Goal: Task Accomplishment & Management: Complete application form

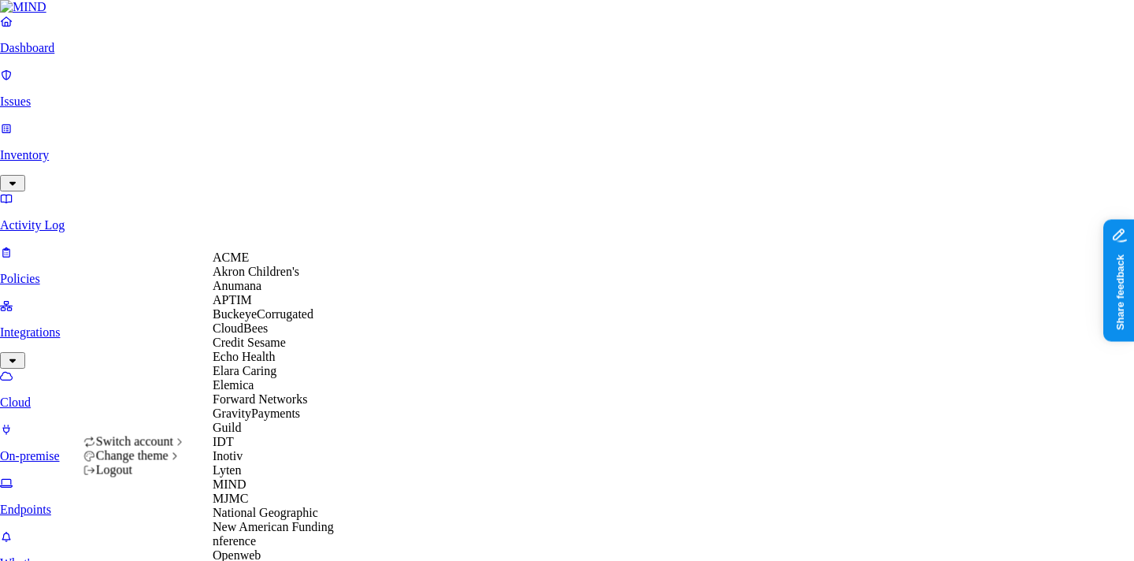
click at [272, 265] on div "ACME" at bounding box center [289, 257] width 153 height 14
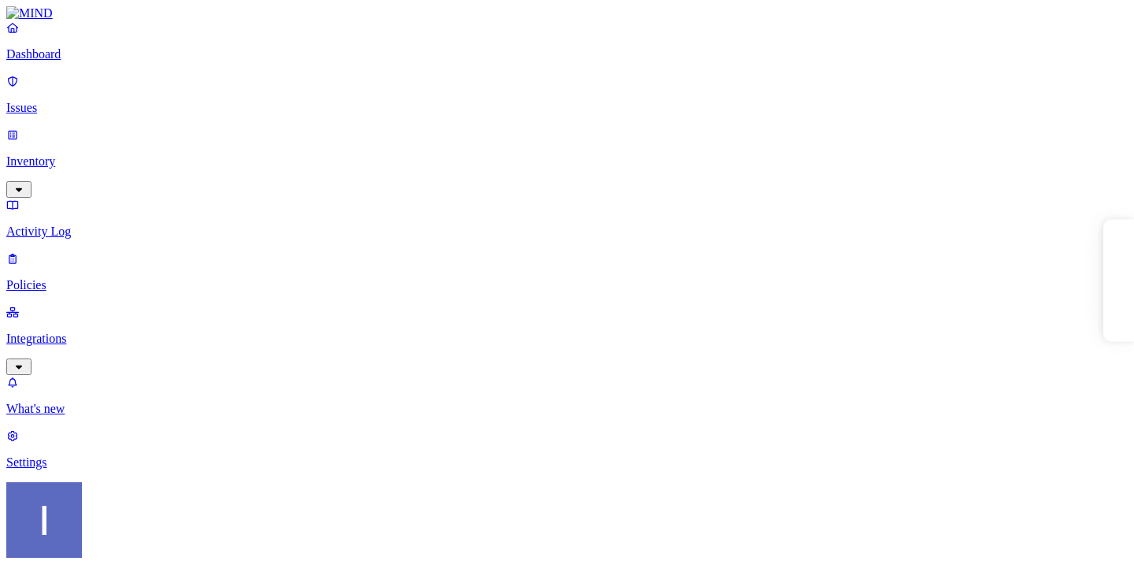
click at [94, 469] on p "Settings" at bounding box center [566, 462] width 1121 height 14
click at [91, 332] on p "Integrations" at bounding box center [566, 339] width 1121 height 14
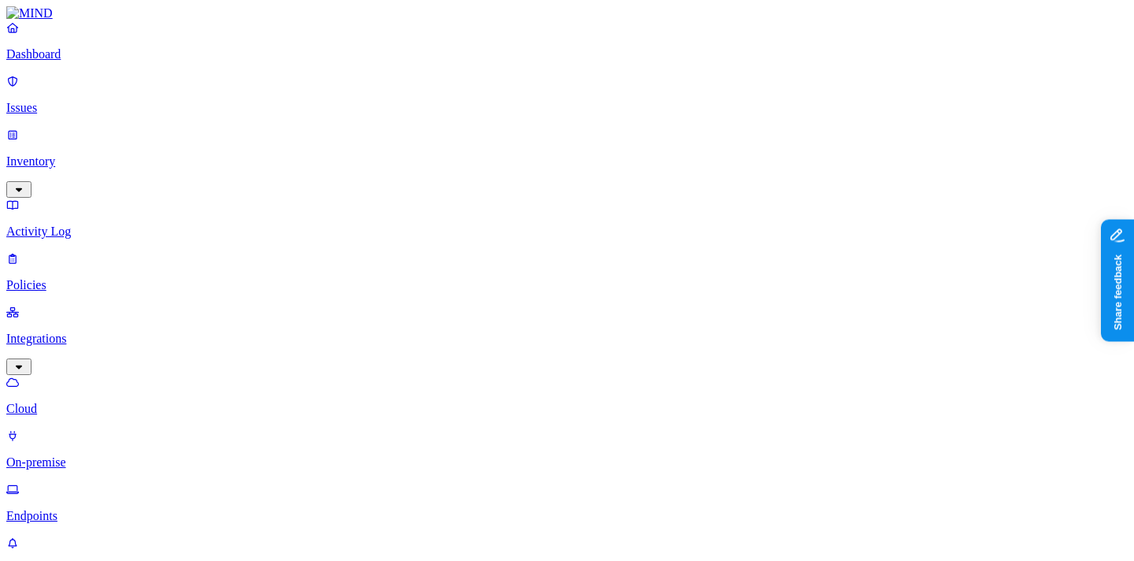
click at [98, 455] on p "On-premise" at bounding box center [566, 462] width 1121 height 14
click at [107, 402] on p "Cloud" at bounding box center [566, 409] width 1121 height 14
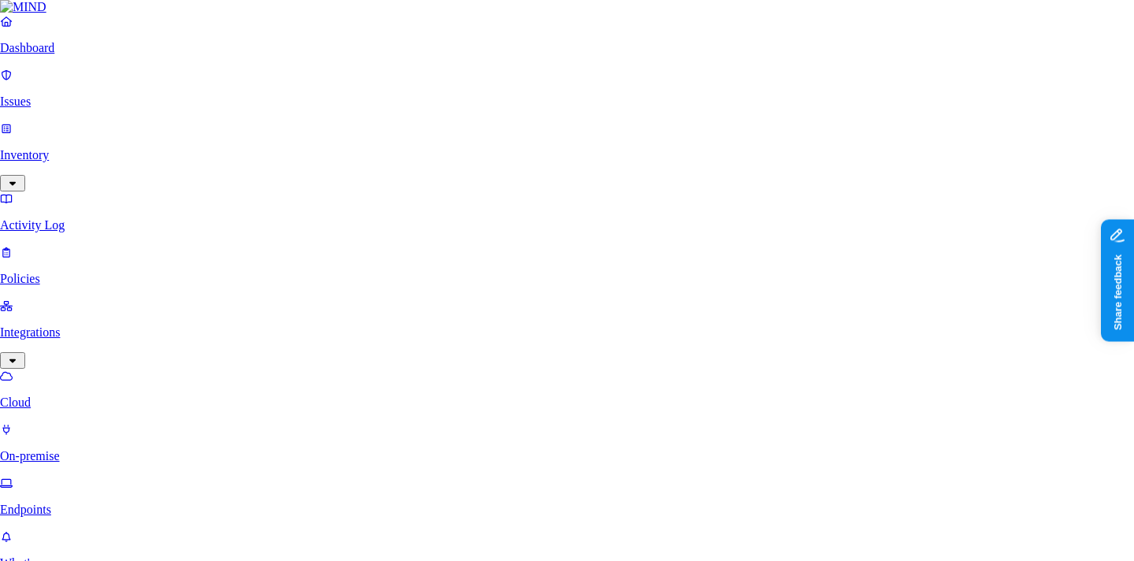
scroll to position [195, 0]
type input "n-test"
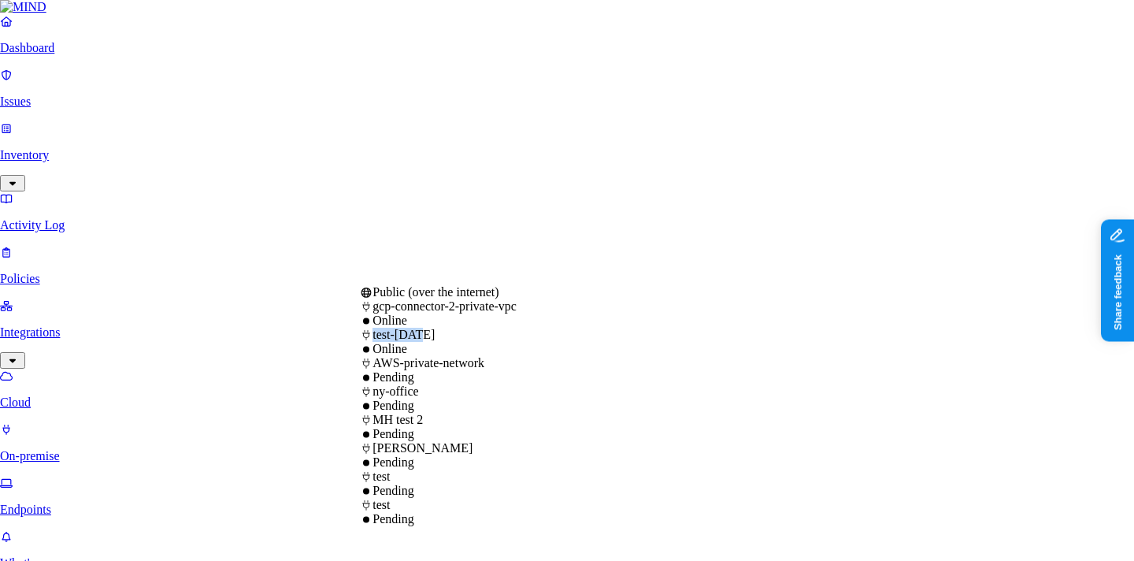
select select "tpt_01K6X5S07FFSX7CKPK4NNK4FDA"
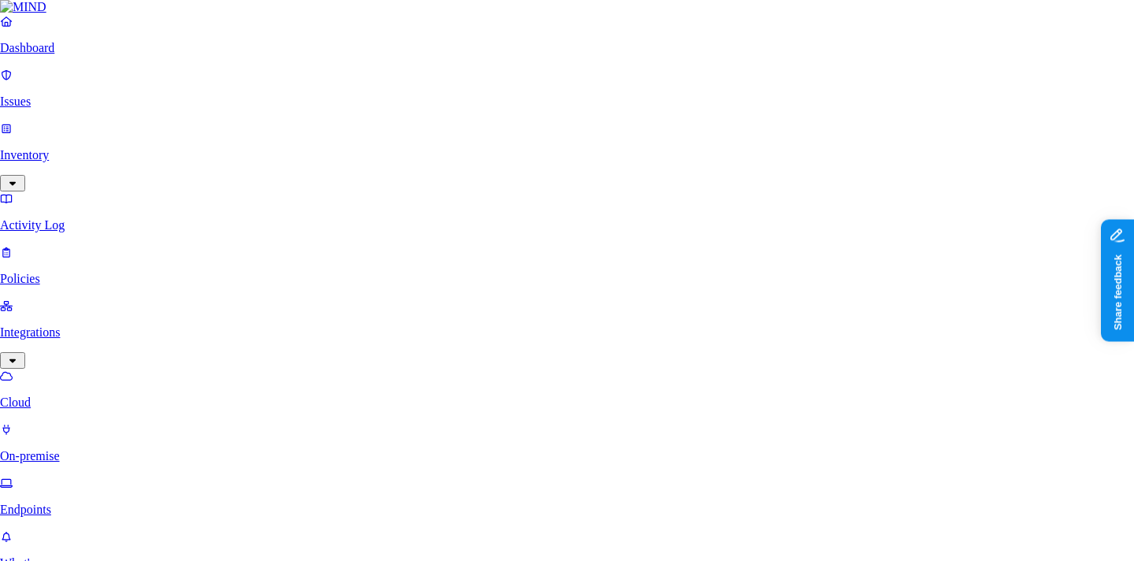
type input "10.128.0.16"
type input "TEMP"
type input "s"
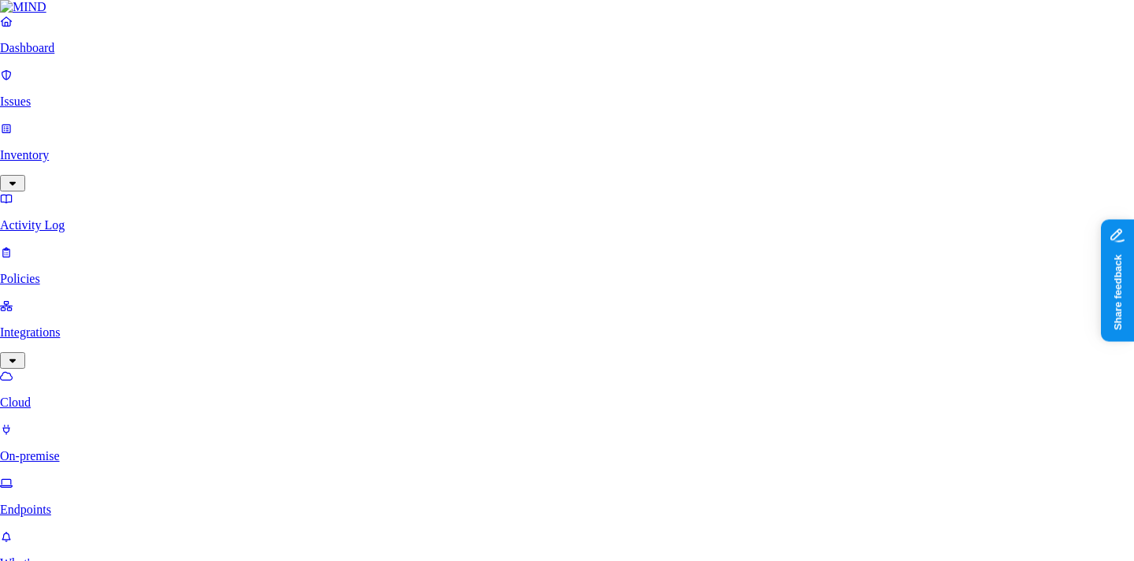
paste input "_AP_MIND"
type input "SVC_AP_MIND"
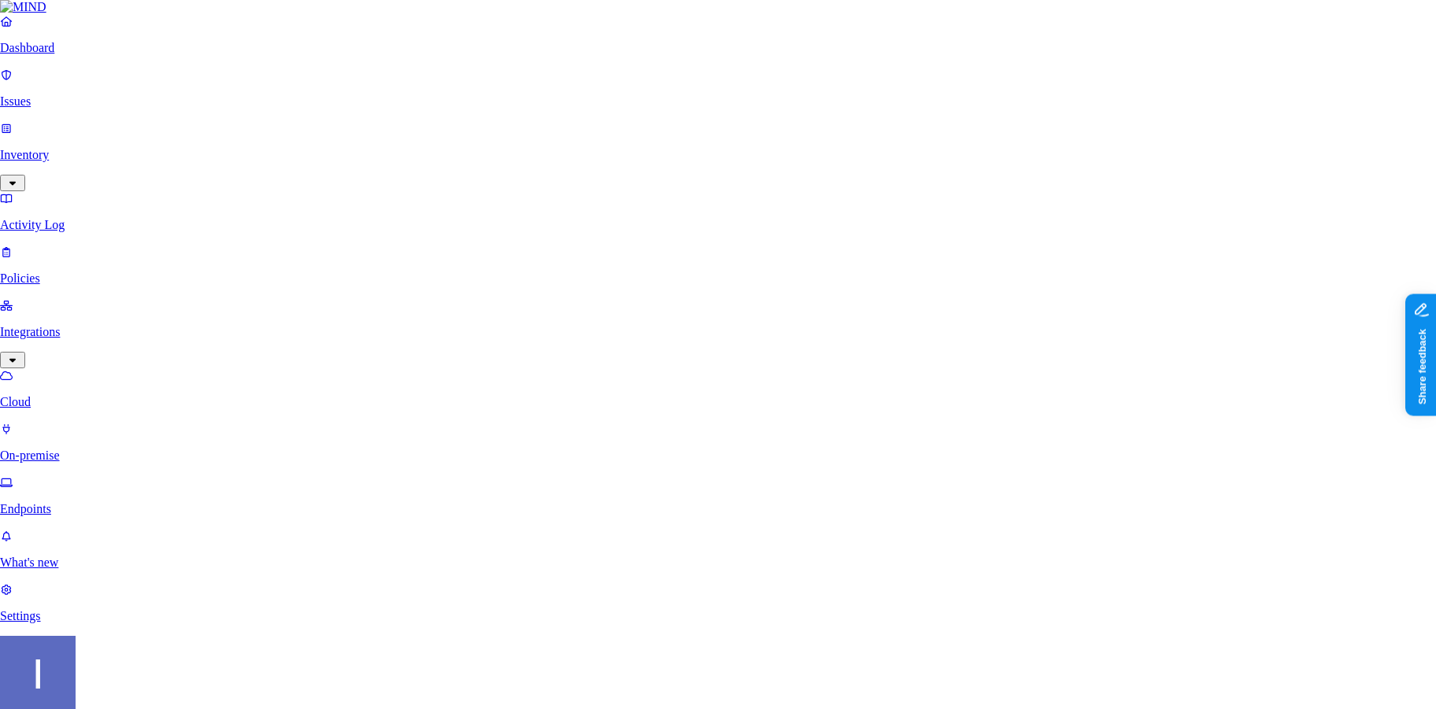
scroll to position [135, 0]
